Goal: Find specific page/section: Find specific page/section

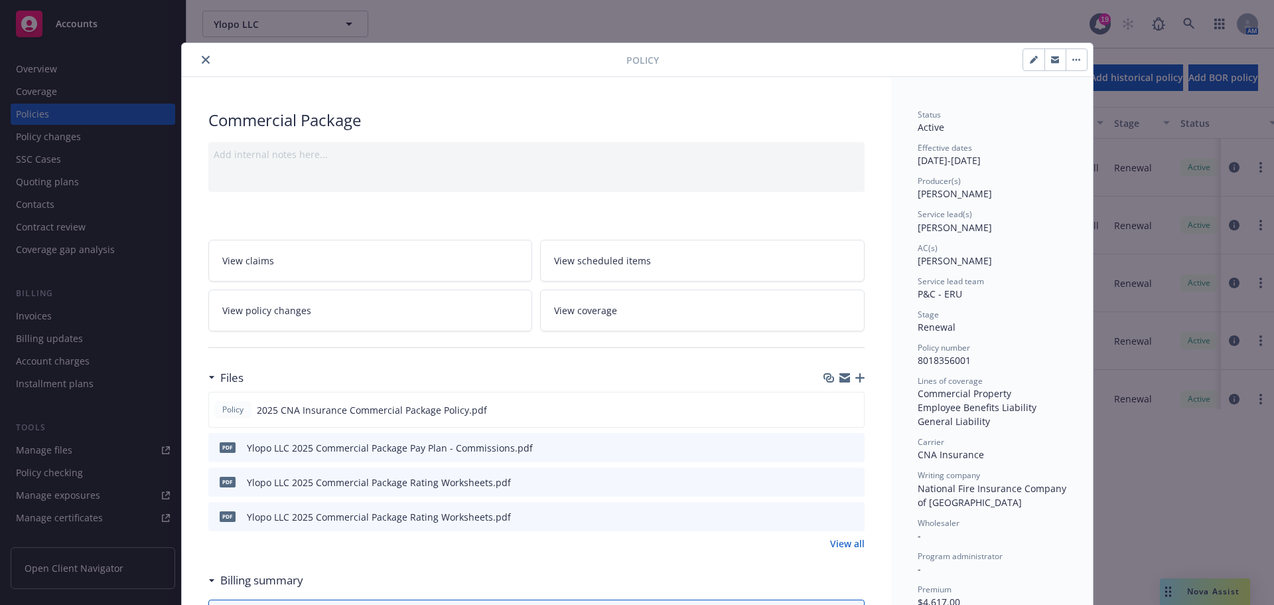
scroll to position [133, 0]
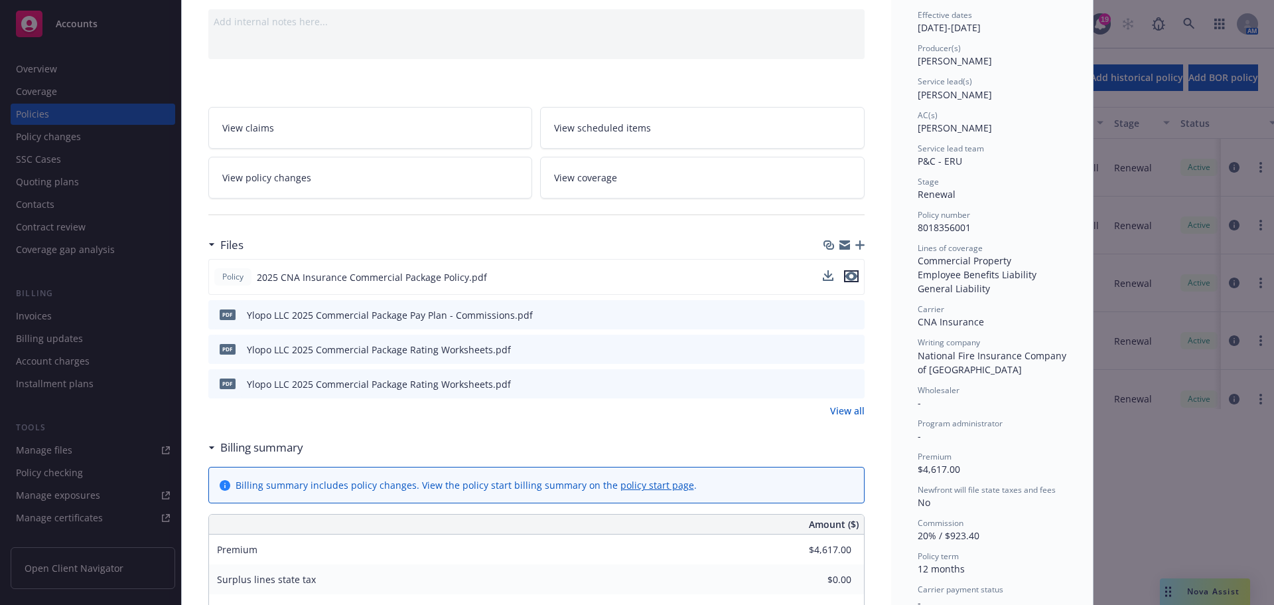
click at [848, 276] on icon "preview file" at bounding box center [852, 275] width 12 height 9
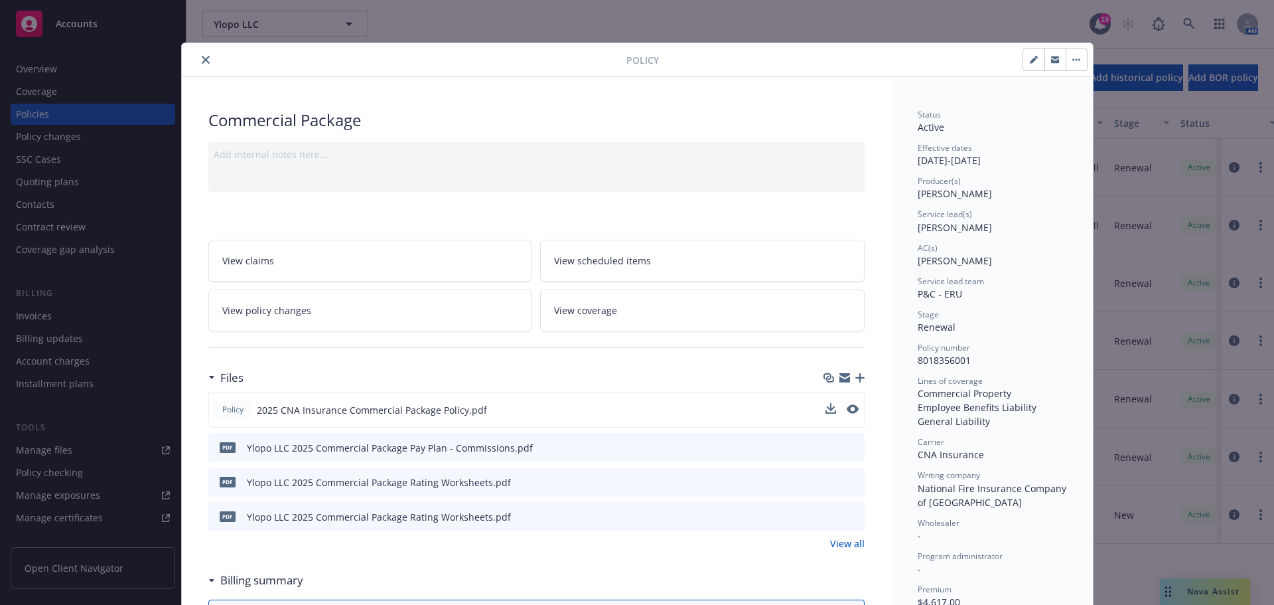
click at [202, 56] on icon "close" at bounding box center [206, 60] width 8 height 8
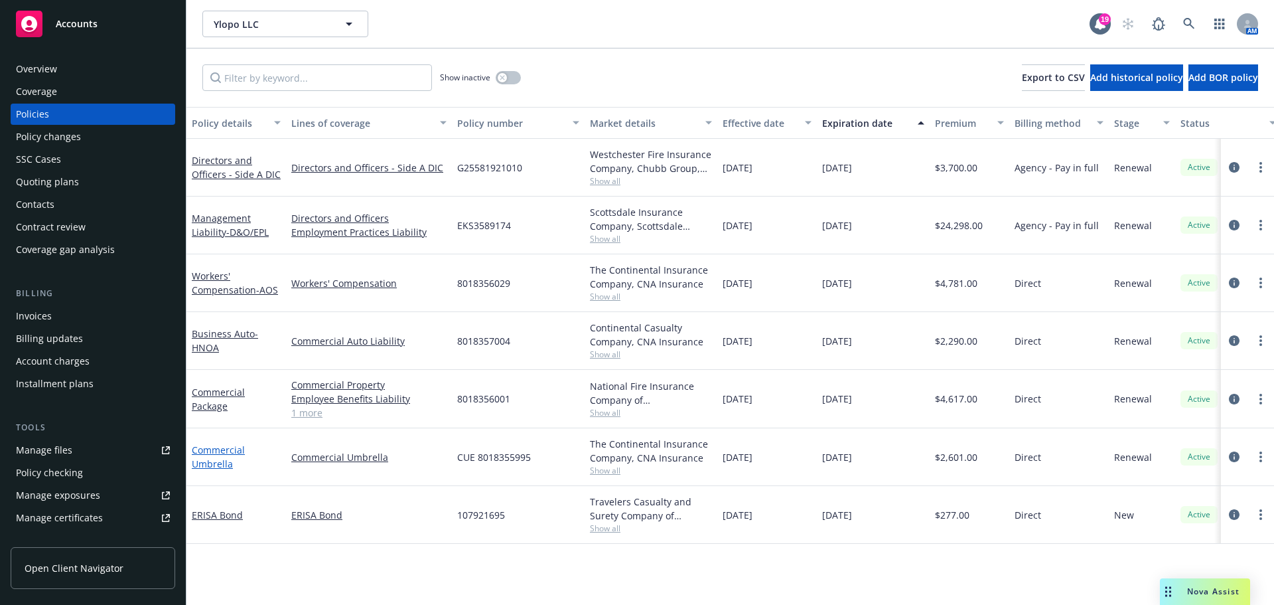
click at [204, 455] on link "Commercial Umbrella" at bounding box center [218, 456] width 53 height 27
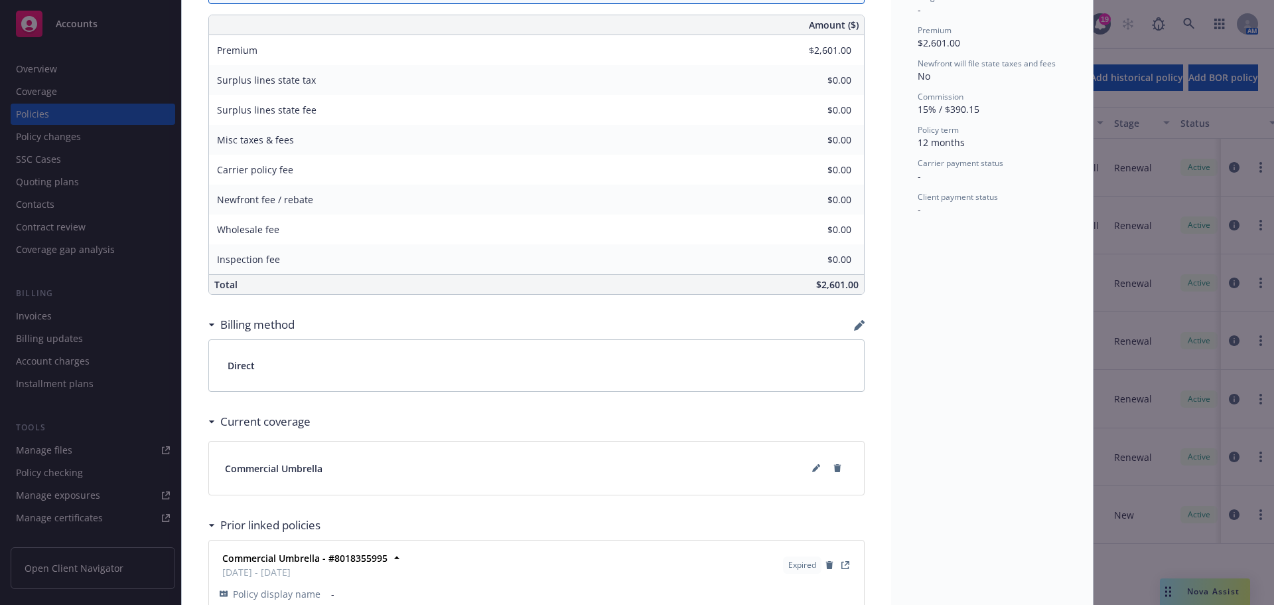
scroll to position [654, 0]
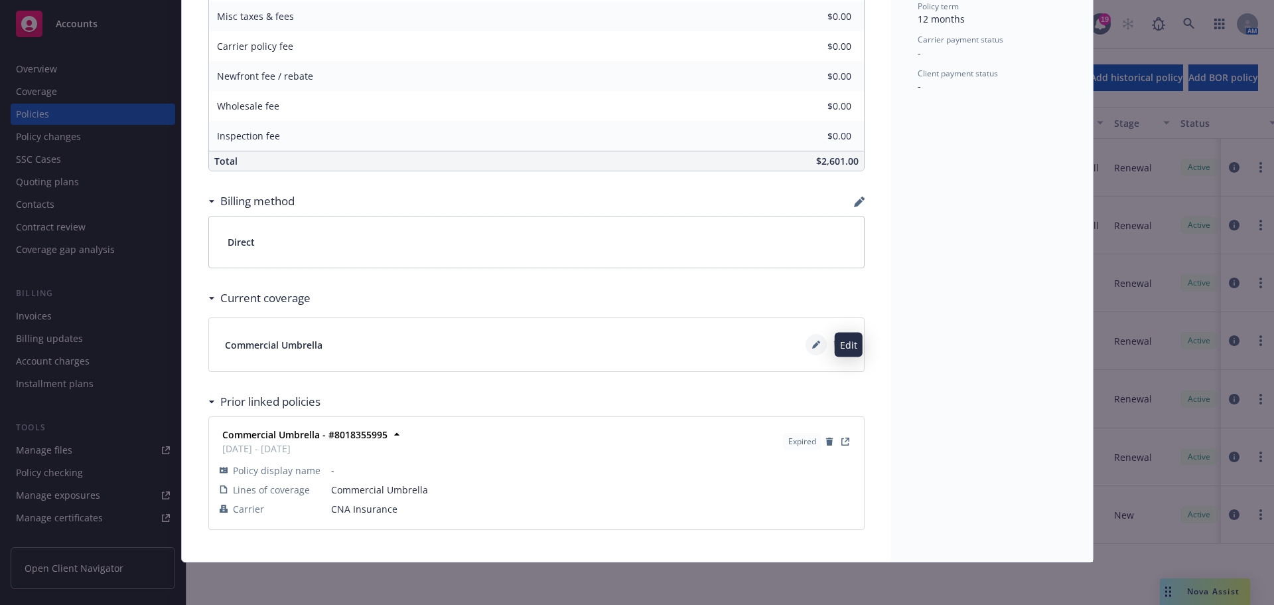
click at [813, 346] on icon at bounding box center [816, 345] width 8 height 8
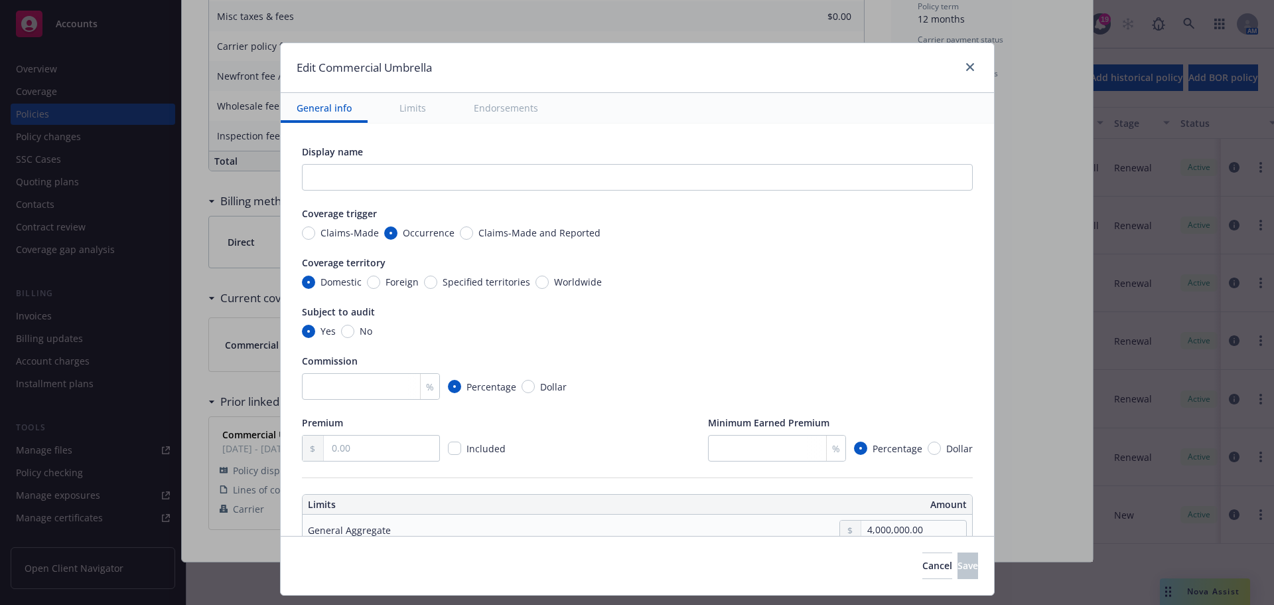
type textarea "x"
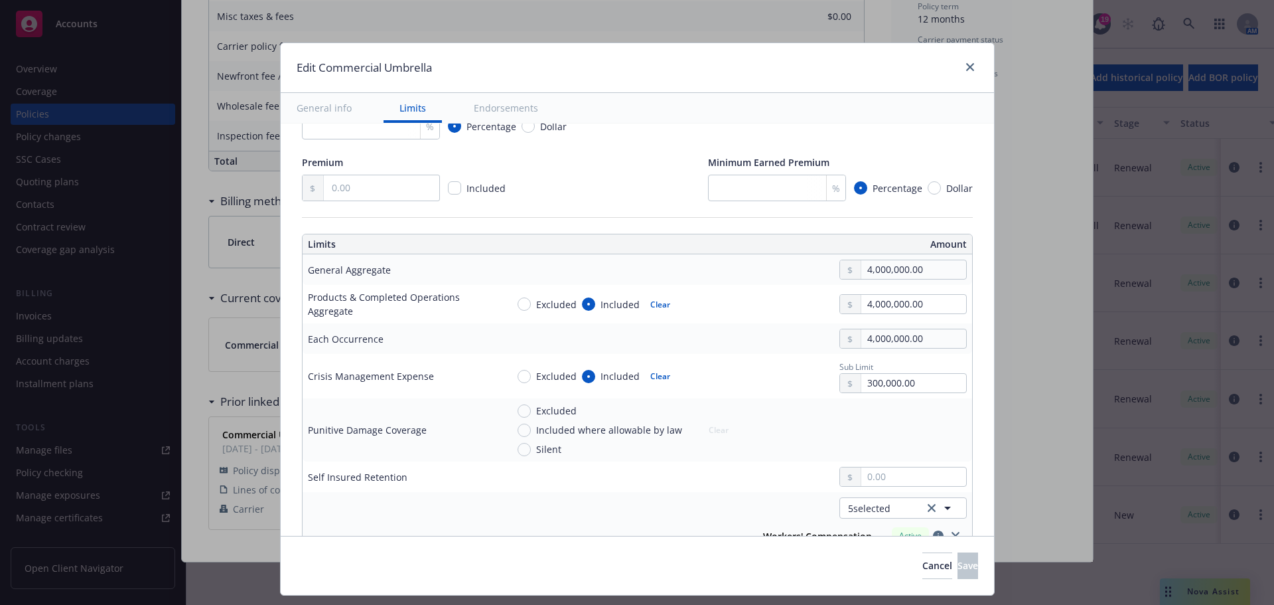
scroll to position [266, 0]
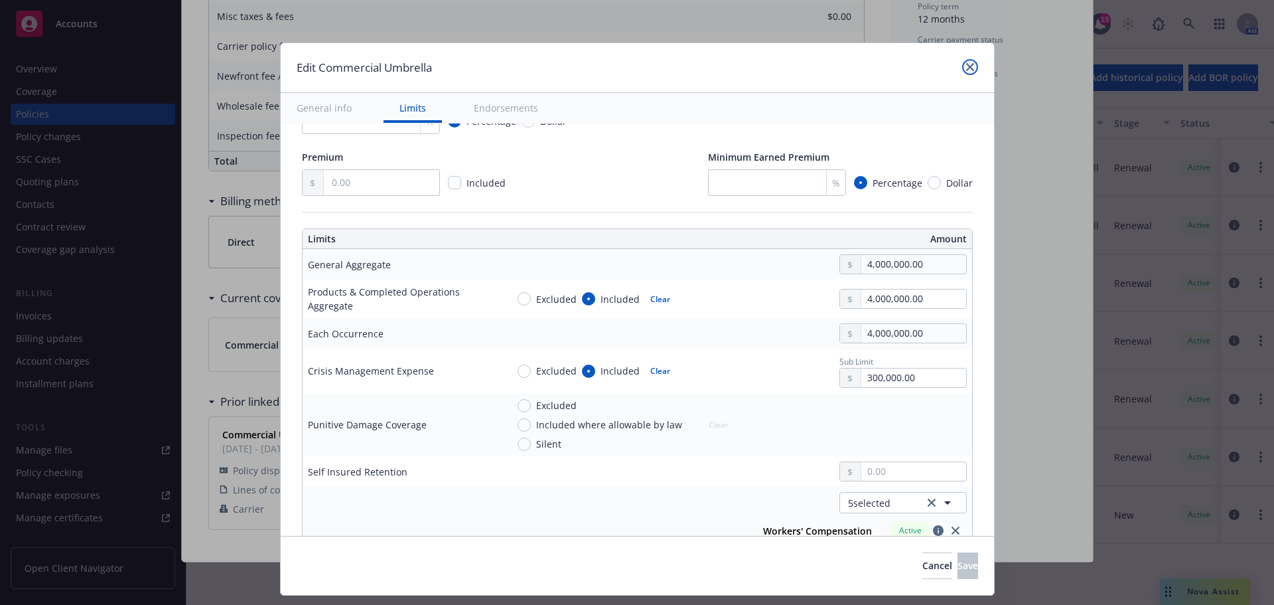
click at [966, 66] on icon "close" at bounding box center [970, 67] width 8 height 8
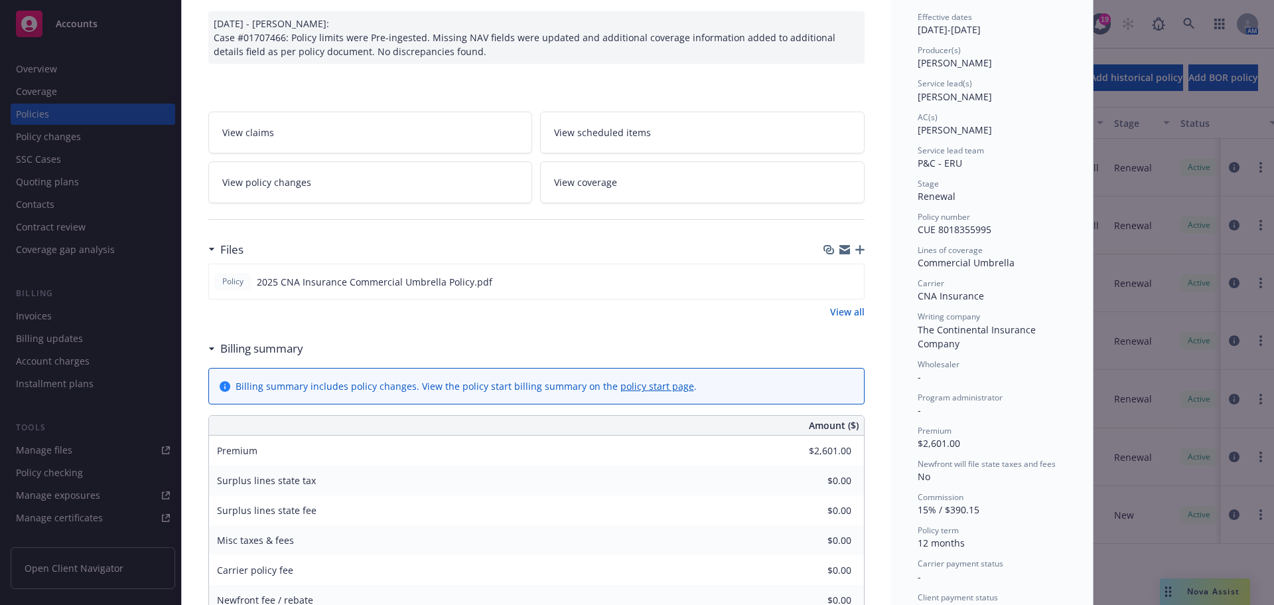
scroll to position [0, 0]
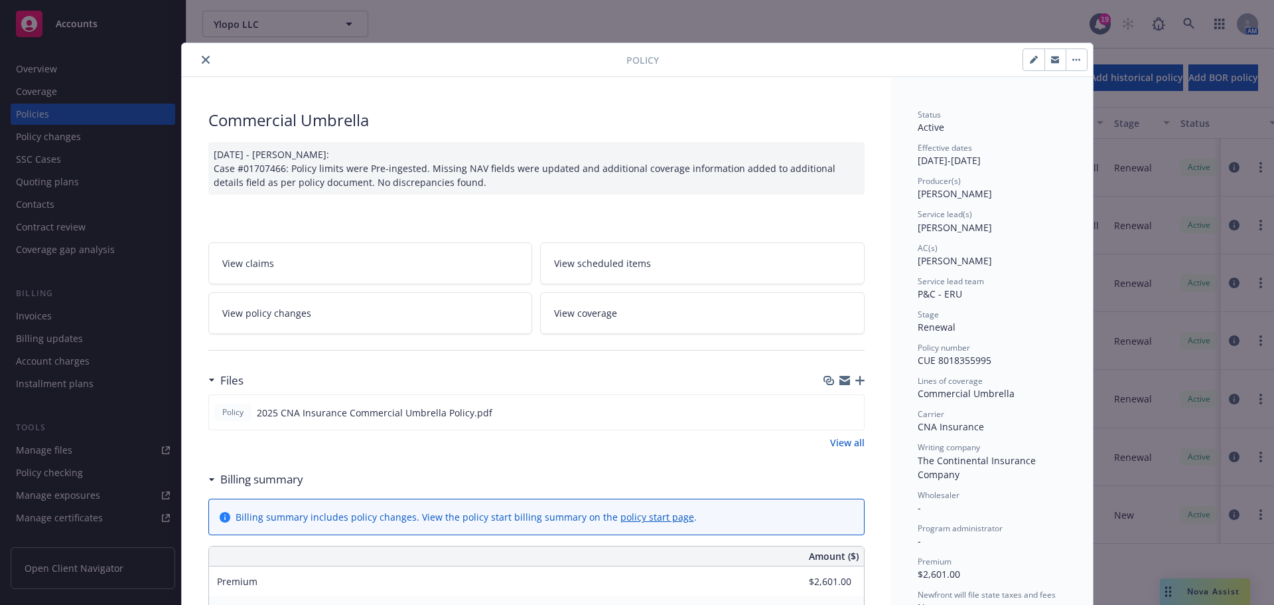
click at [206, 56] on button "close" at bounding box center [206, 60] width 16 height 16
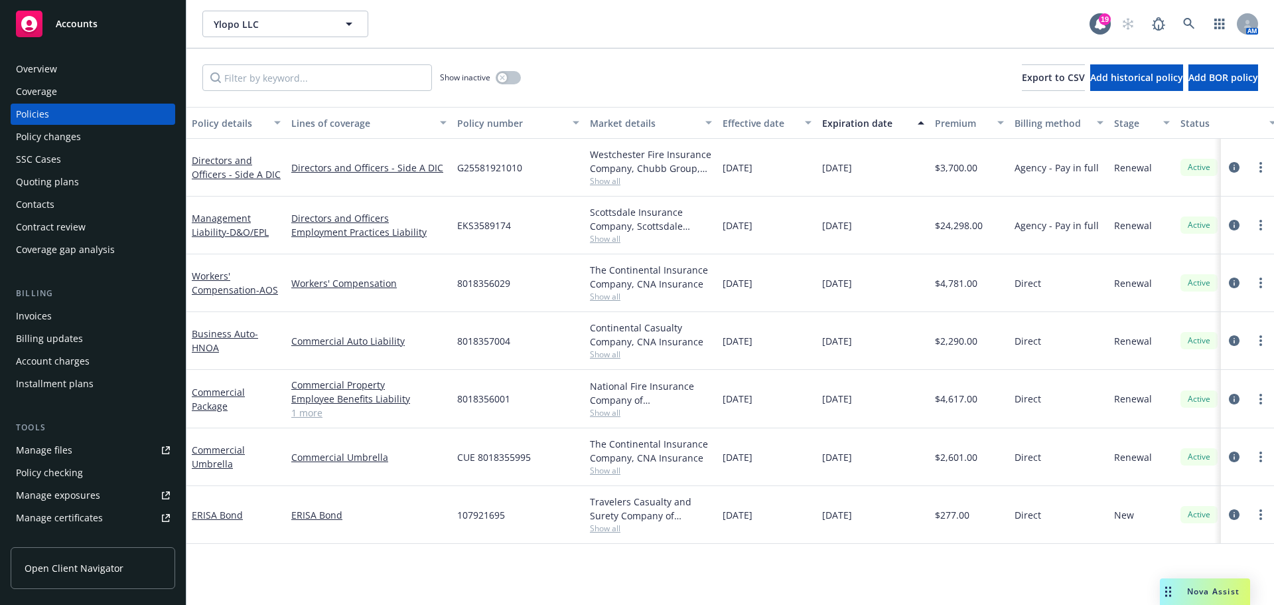
click at [200, 62] on div "Show inactive Export to CSV Add historical policy Add BOR policy" at bounding box center [731, 77] width 1088 height 58
click at [1191, 17] on link at bounding box center [1189, 24] width 27 height 27
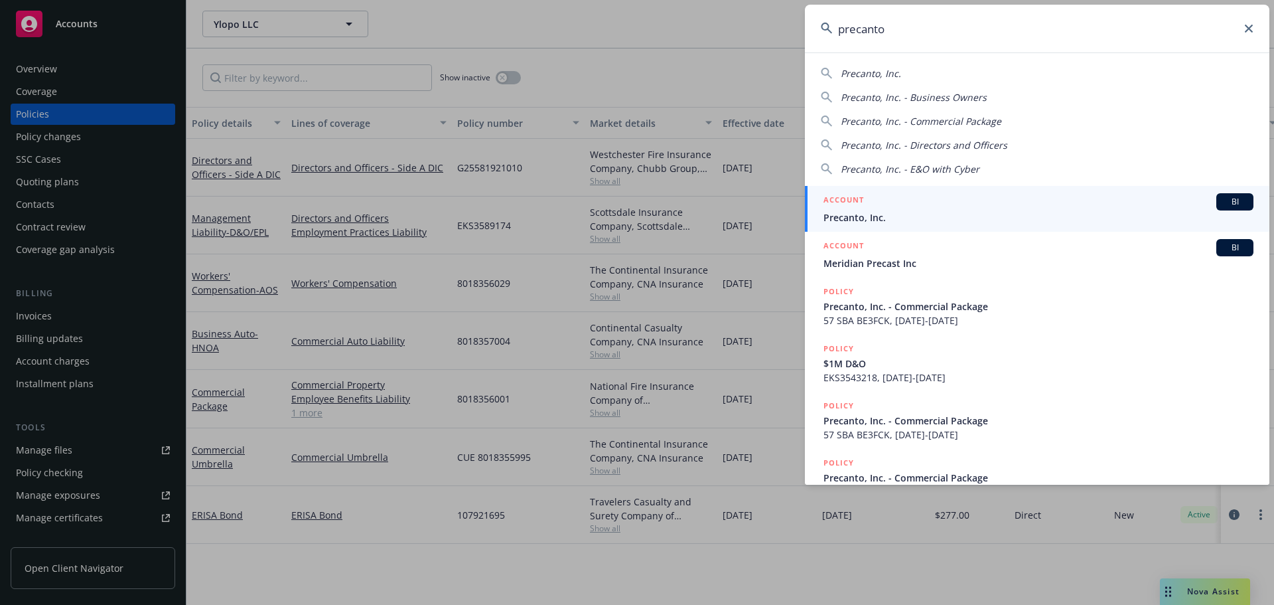
type input "precanto"
click at [880, 204] on div "ACCOUNT BI" at bounding box center [1039, 201] width 430 height 17
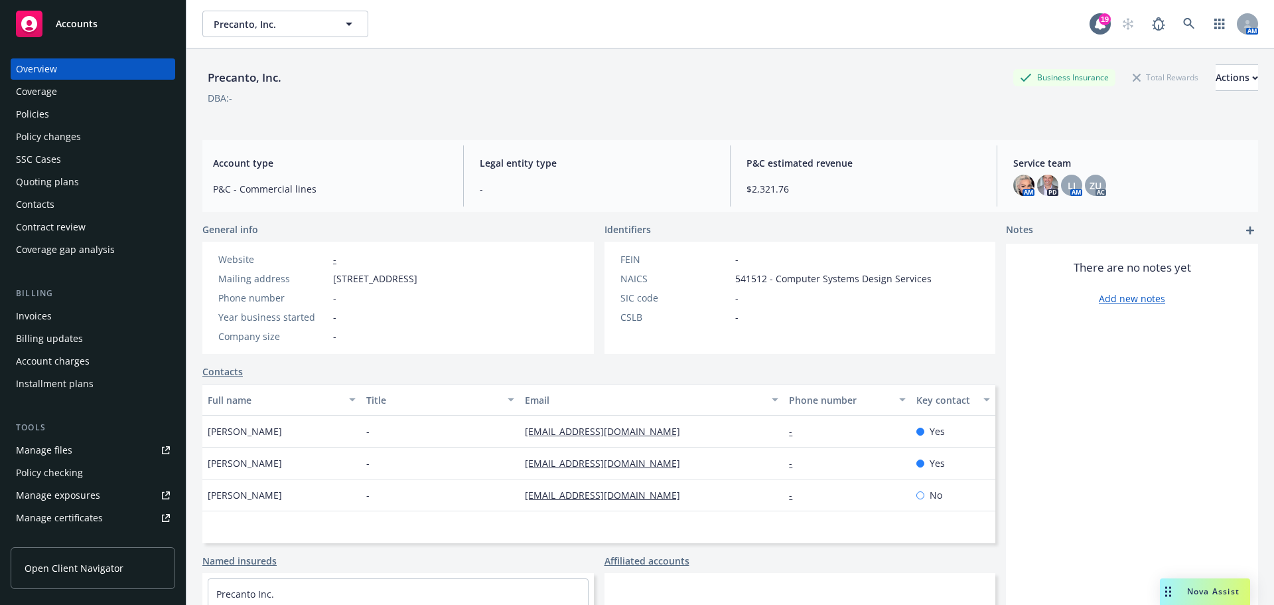
click at [62, 121] on div "Policies" at bounding box center [93, 114] width 154 height 21
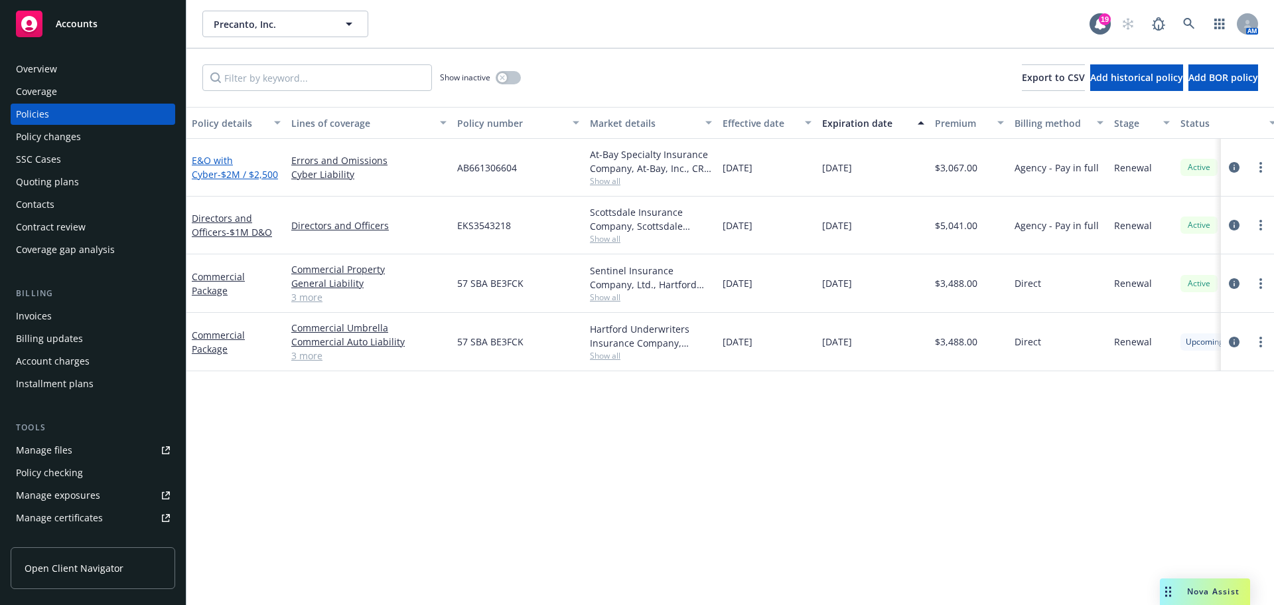
click at [232, 172] on span "- $2M / $2,500" at bounding box center [248, 174] width 60 height 13
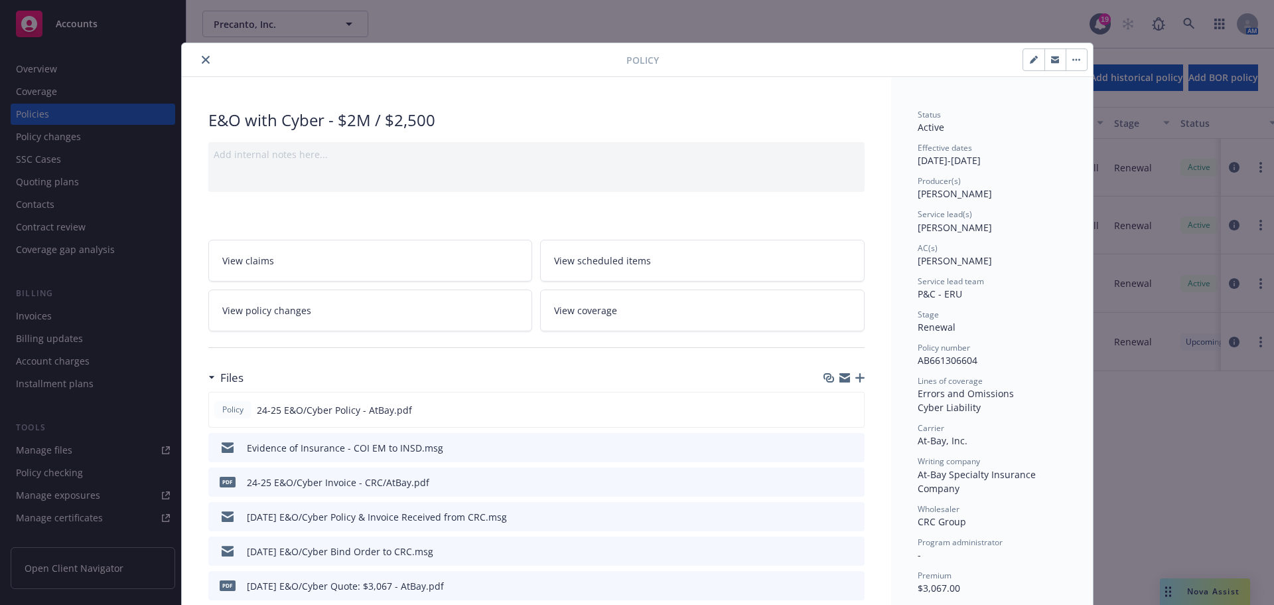
click at [202, 62] on icon "close" at bounding box center [206, 60] width 8 height 8
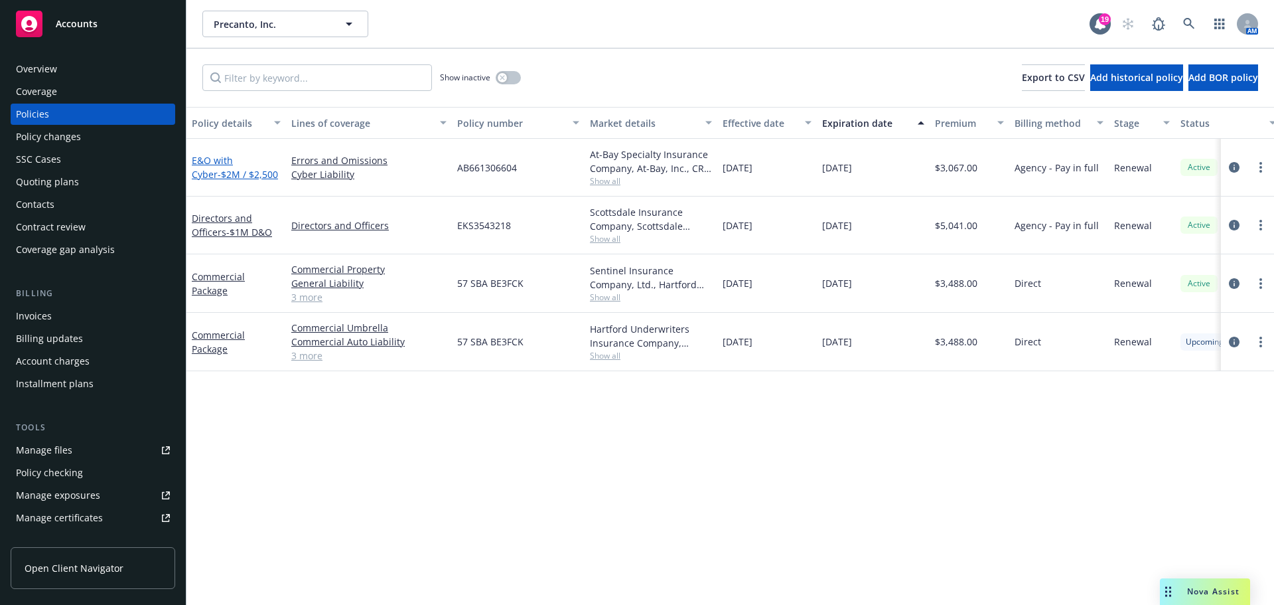
click at [236, 175] on span "- $2M / $2,500" at bounding box center [248, 174] width 60 height 13
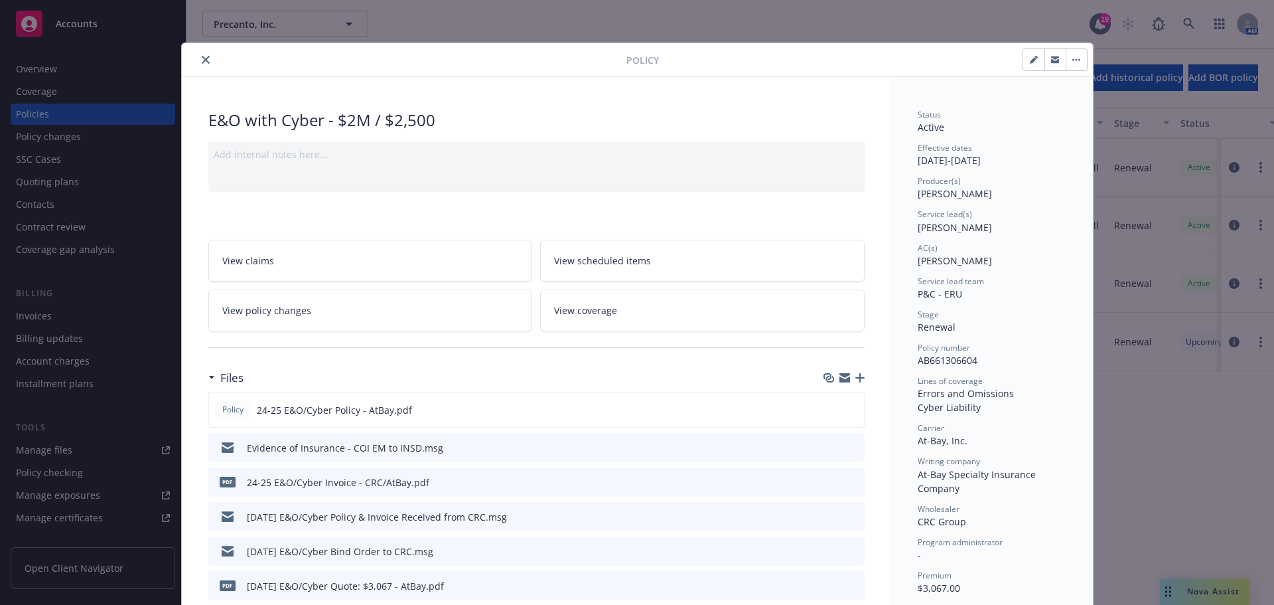
click at [202, 58] on icon "close" at bounding box center [206, 60] width 8 height 8
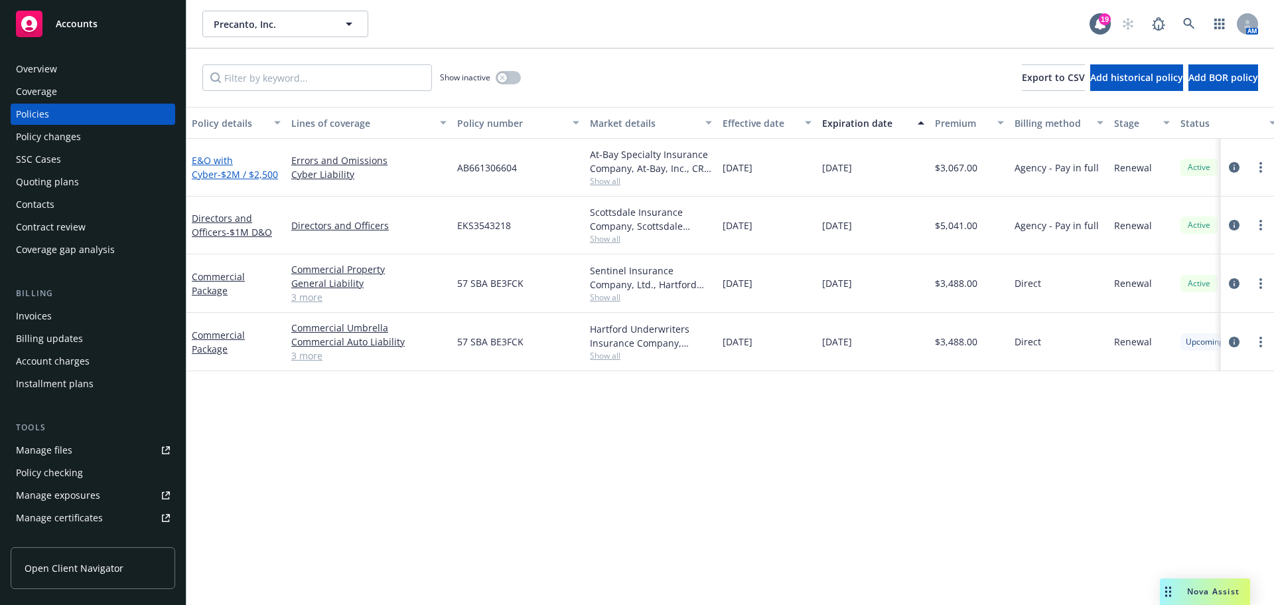
click at [240, 174] on span "- $2M / $2,500" at bounding box center [248, 174] width 60 height 13
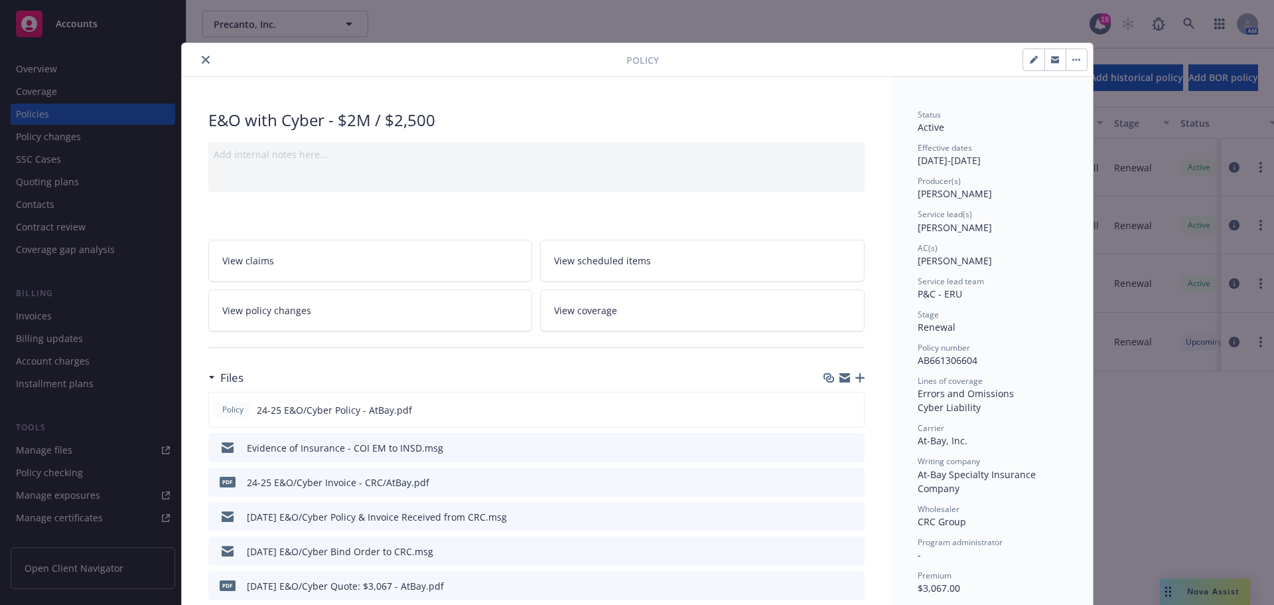
click at [202, 58] on icon "close" at bounding box center [206, 60] width 8 height 8
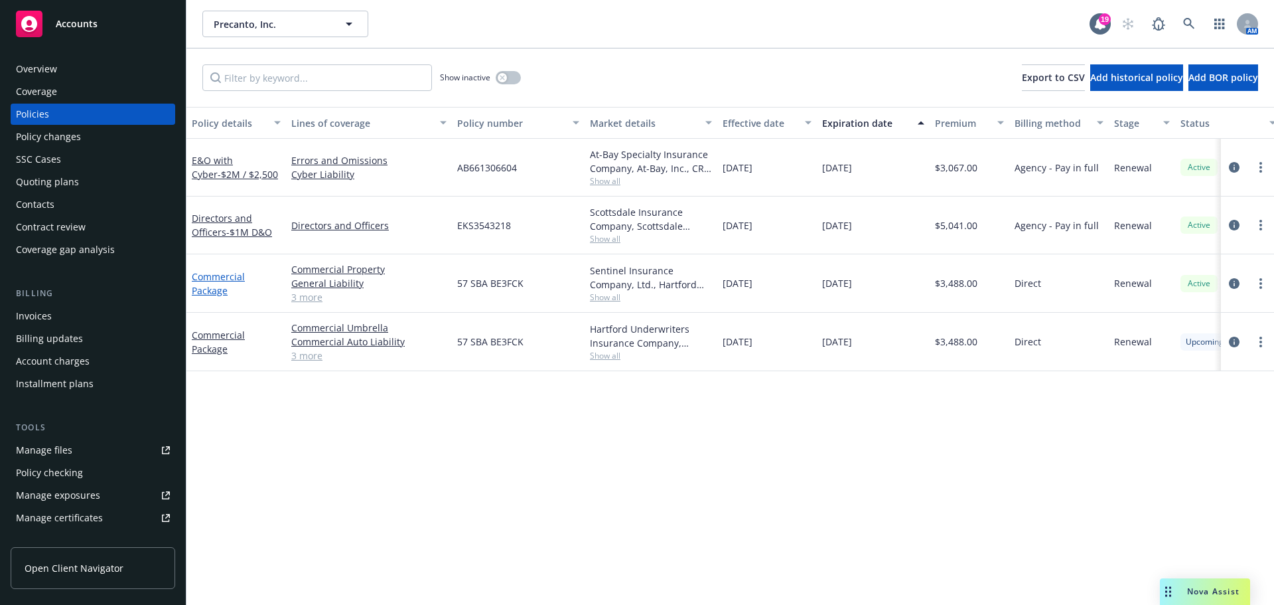
click at [230, 277] on link "Commercial Package" at bounding box center [218, 283] width 53 height 27
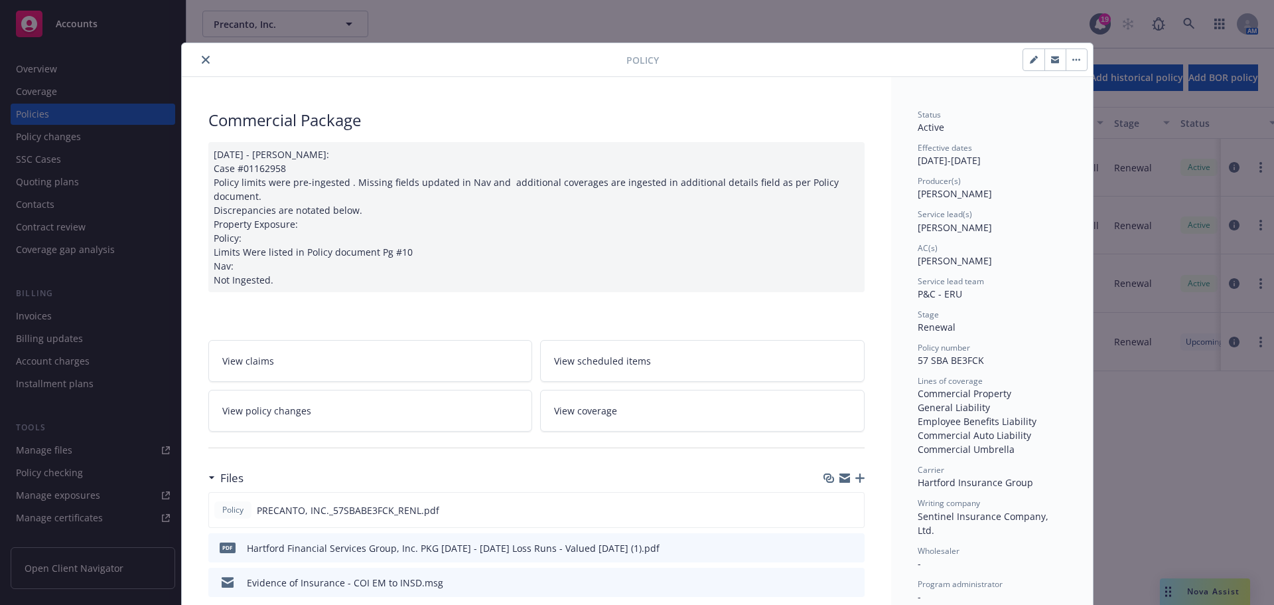
click at [198, 61] on button "close" at bounding box center [206, 60] width 16 height 16
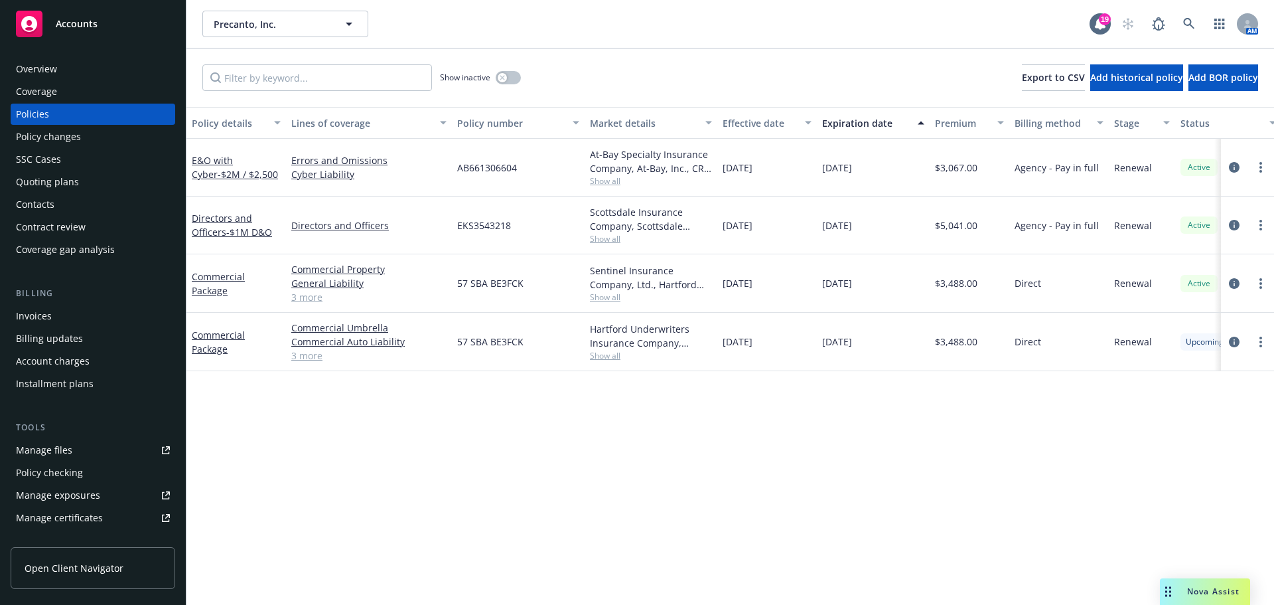
click at [127, 177] on div "Quoting plans" at bounding box center [93, 181] width 154 height 21
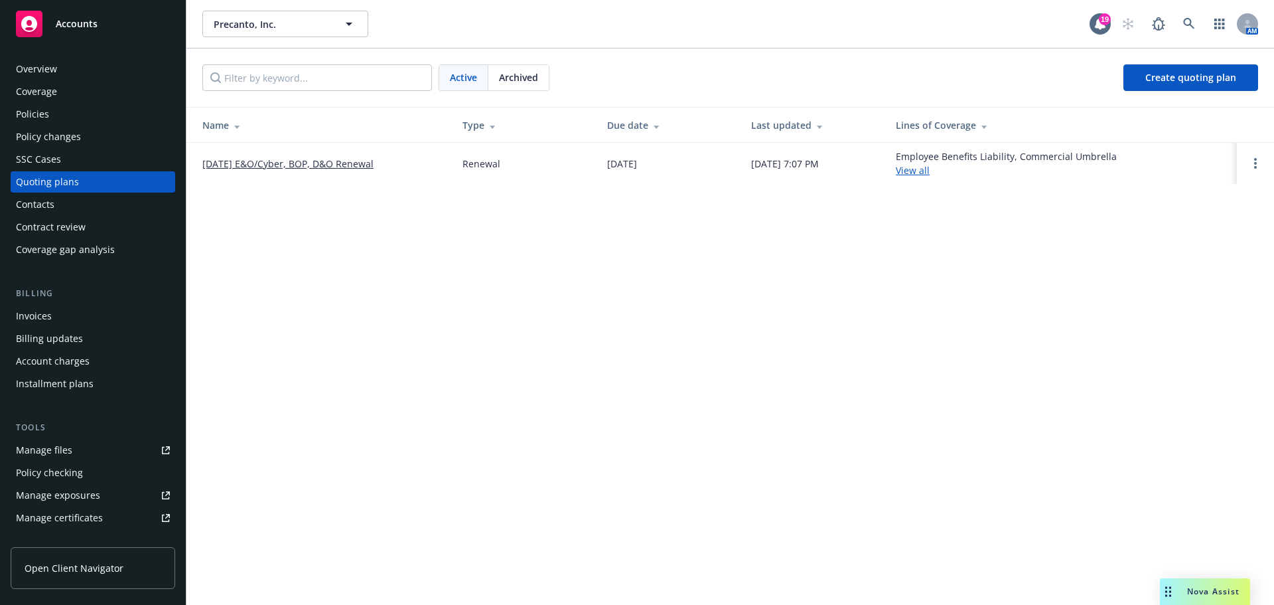
click at [485, 78] on div "Active" at bounding box center [463, 77] width 49 height 25
click at [495, 78] on div "Archived" at bounding box center [519, 77] width 60 height 25
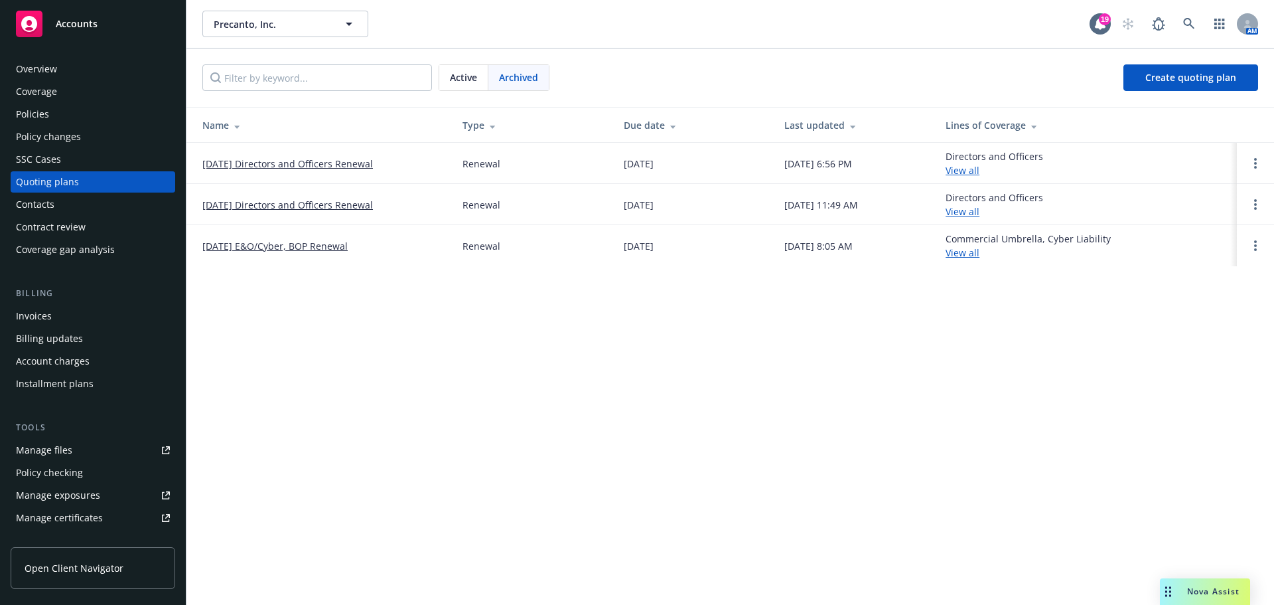
click at [333, 204] on link "[DATE] Directors and Officers Renewal" at bounding box center [287, 205] width 171 height 14
